Goal: Task Accomplishment & Management: Use online tool/utility

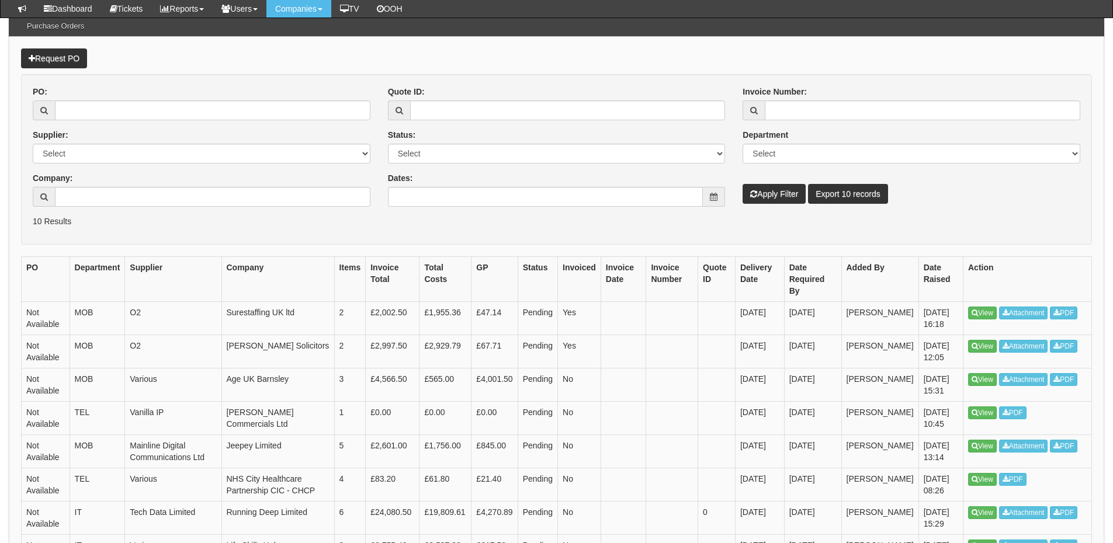
scroll to position [175, 0]
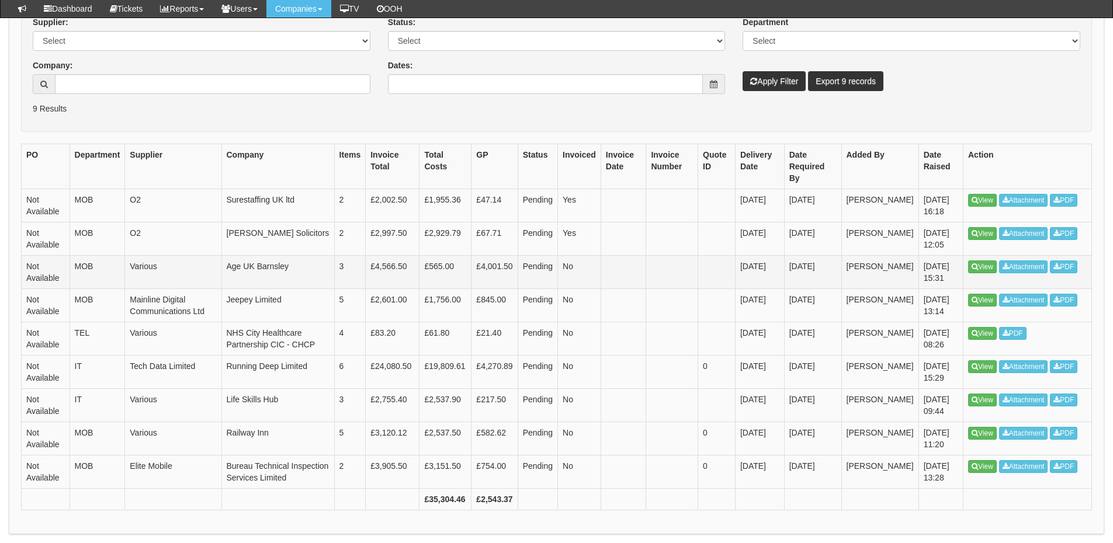
scroll to position [200, 0]
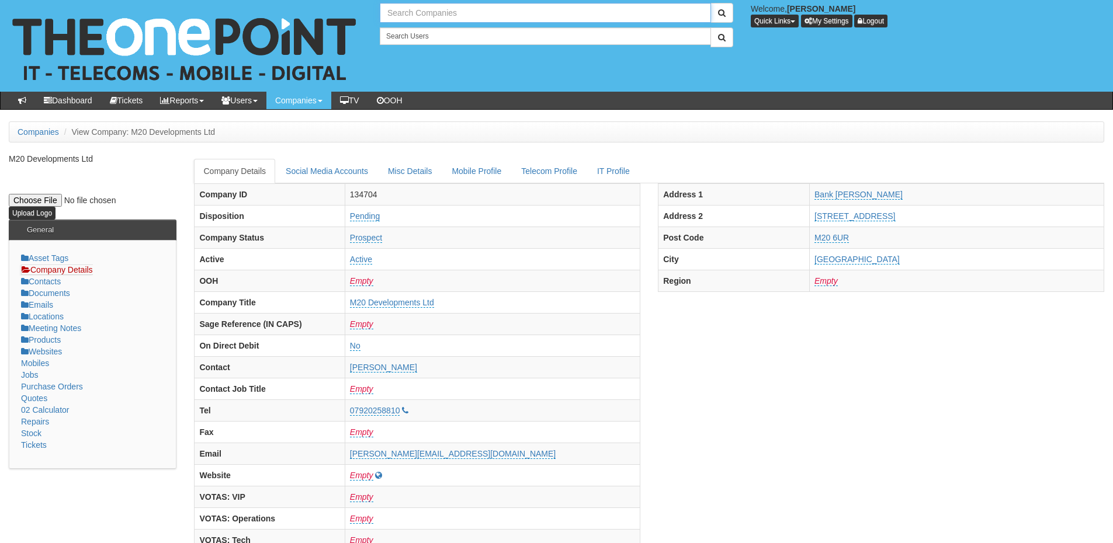
click at [420, 6] on input "text" at bounding box center [545, 13] width 331 height 20
click at [423, 31] on link "RMS Group Holdings Ltd" at bounding box center [545, 32] width 329 height 17
type input "RMS Group Holdings Ltd"
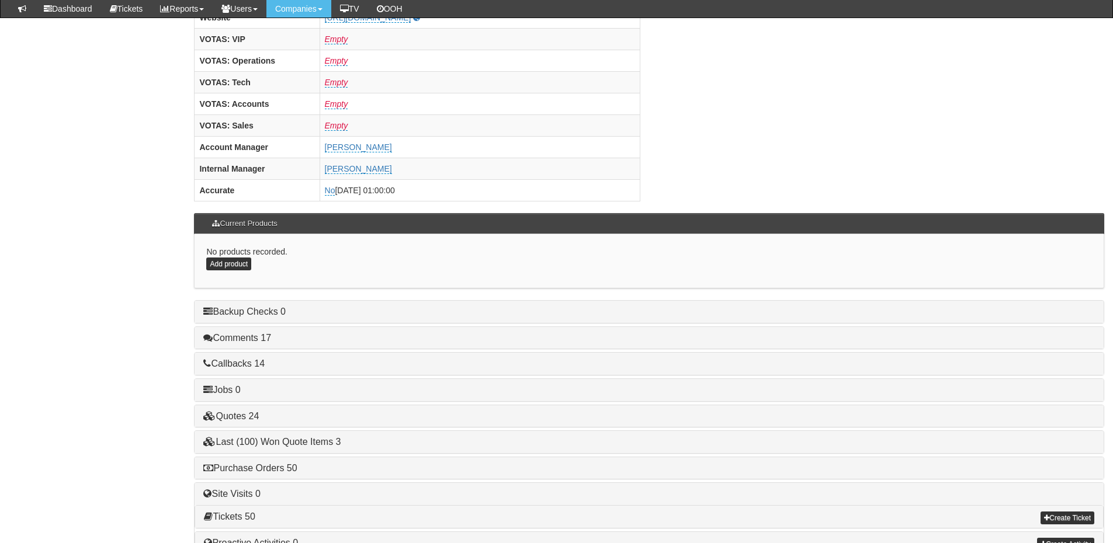
scroll to position [487, 0]
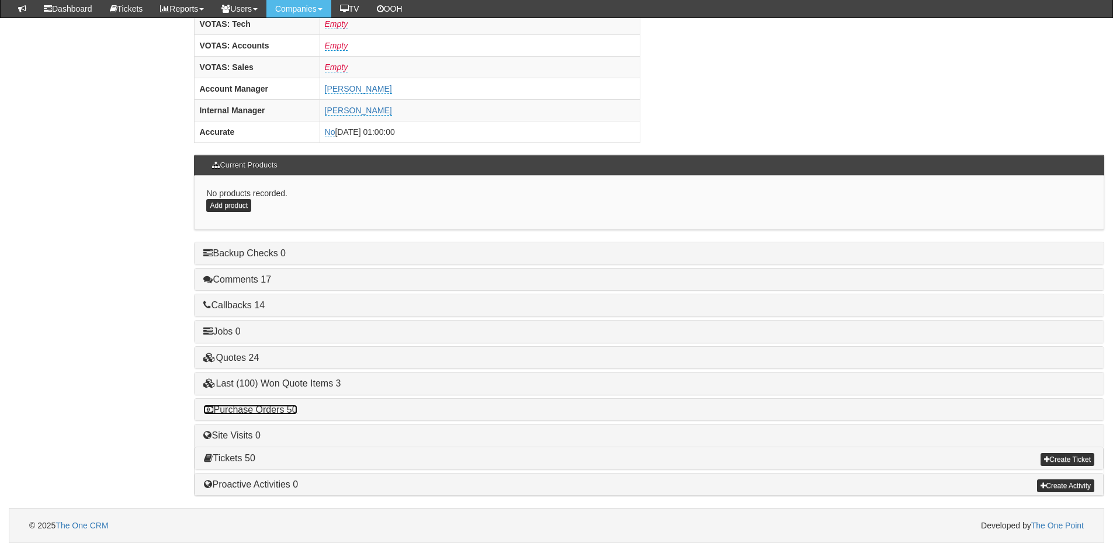
click at [269, 410] on link "Purchase Orders 50" at bounding box center [249, 410] width 93 height 10
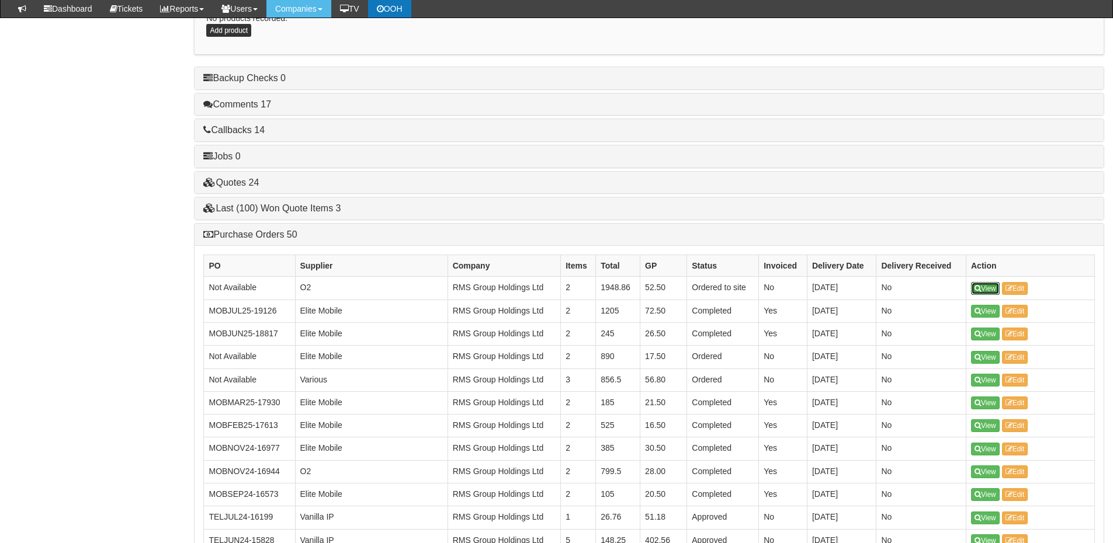
scroll to position [661, 0]
